Goal: Book appointment/travel/reservation

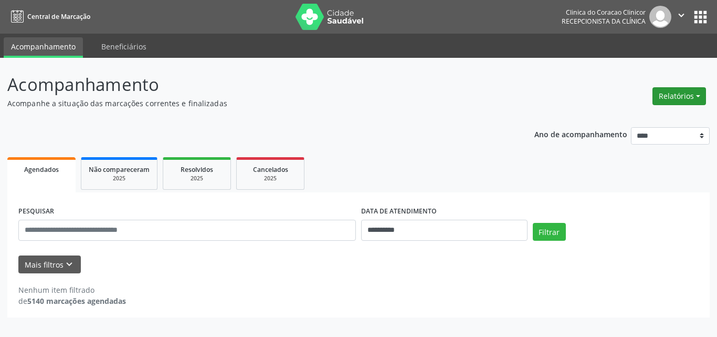
click at [671, 97] on button "Relatórios" at bounding box center [680, 96] width 54 height 18
click at [642, 120] on link "Agendamentos" at bounding box center [650, 118] width 113 height 15
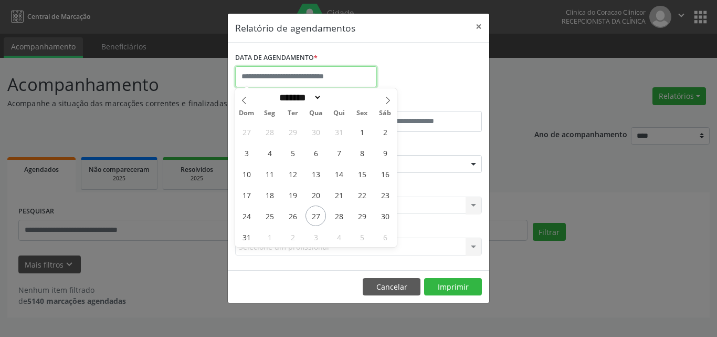
click at [277, 80] on body "**********" at bounding box center [358, 168] width 717 height 337
click at [277, 80] on input "text" at bounding box center [306, 76] width 142 height 21
click at [391, 100] on icon at bounding box center [387, 100] width 7 height 7
click at [244, 101] on icon at bounding box center [244, 100] width 7 height 7
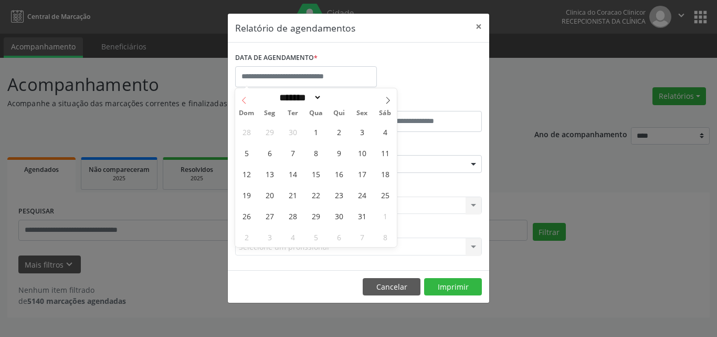
select select "*"
click at [271, 195] on span "22" at bounding box center [269, 194] width 20 height 20
type input "**********"
click at [271, 195] on span "22" at bounding box center [269, 194] width 20 height 20
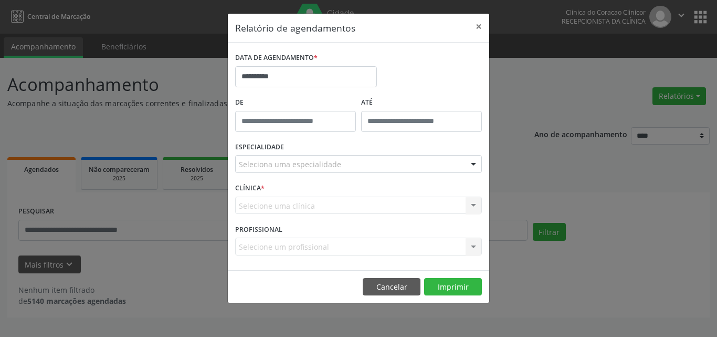
click at [239, 167] on input "text" at bounding box center [239, 169] width 0 height 21
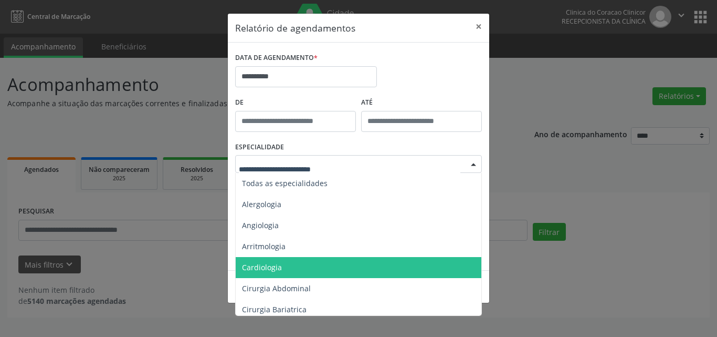
click at [275, 263] on span "Cardiologia" at bounding box center [262, 267] width 40 height 10
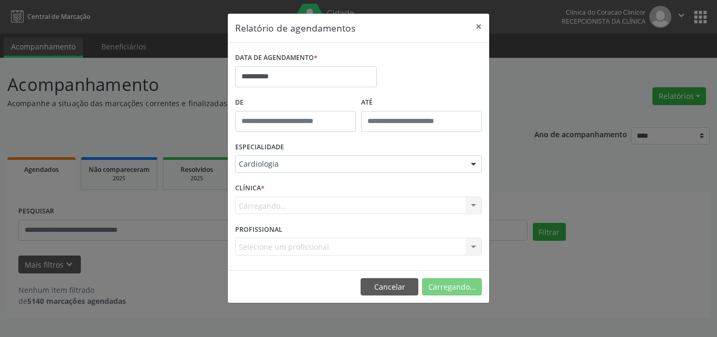
click at [275, 263] on span "Cardiologia" at bounding box center [262, 267] width 41 height 10
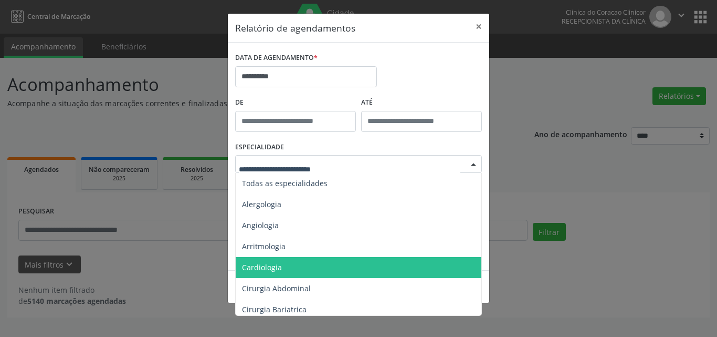
click at [266, 265] on span "Cardiologia" at bounding box center [262, 267] width 40 height 10
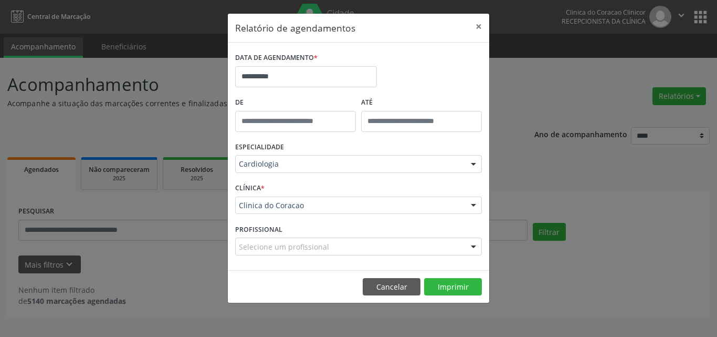
click at [239, 250] on input "text" at bounding box center [239, 251] width 0 height 21
click at [309, 211] on div "Clinica do Coracao" at bounding box center [358, 205] width 247 height 18
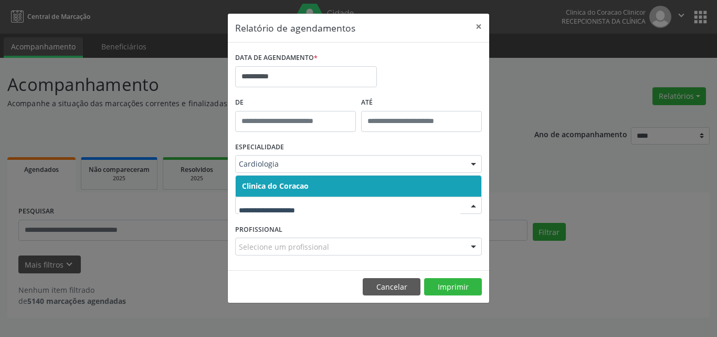
click at [295, 186] on span "Clinica do Coracao" at bounding box center [275, 186] width 67 height 10
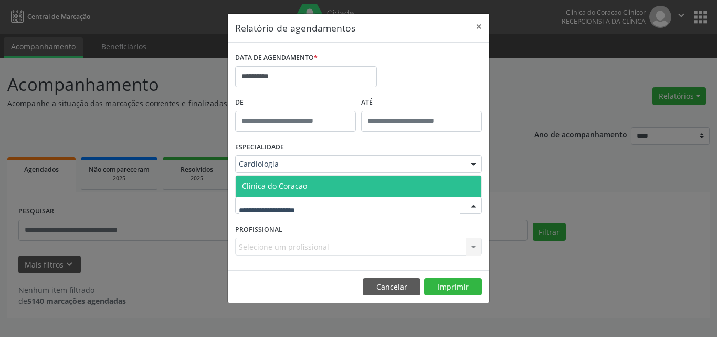
click at [289, 181] on span "Clinica do Coracao" at bounding box center [274, 186] width 65 height 10
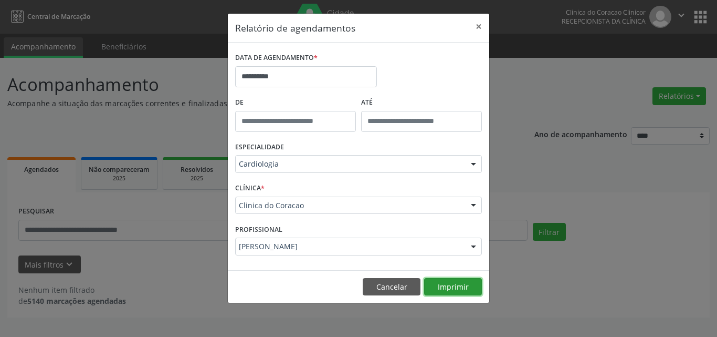
click at [449, 285] on button "Imprimir" at bounding box center [453, 287] width 58 height 18
